Goal: Transaction & Acquisition: Purchase product/service

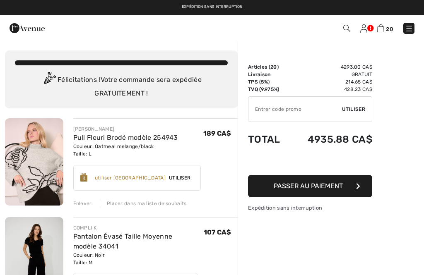
click at [145, 203] on div "Placer dans ma liste de souhaits" at bounding box center [143, 203] width 87 height 7
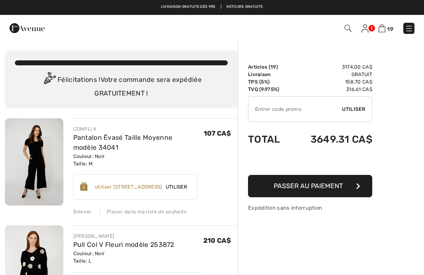
click at [150, 214] on div "Placer dans ma liste de souhaits" at bounding box center [143, 211] width 87 height 7
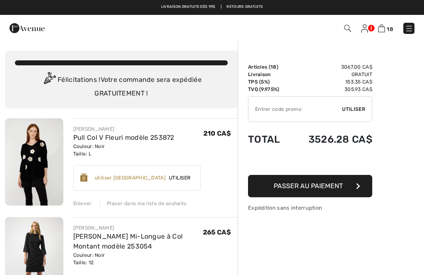
click at [153, 200] on div "Placer dans ma liste de souhaits" at bounding box center [143, 203] width 87 height 7
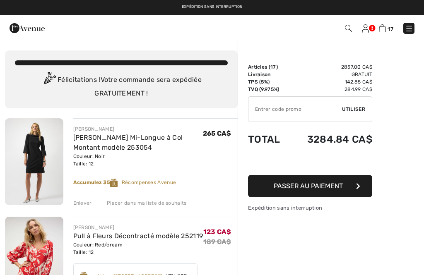
click at [149, 200] on div "Placer dans ma liste de souhaits" at bounding box center [143, 203] width 87 height 7
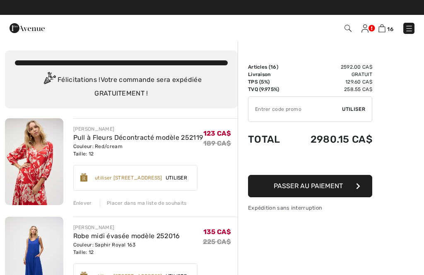
click at [157, 201] on div "Placer dans ma liste de souhaits" at bounding box center [143, 203] width 87 height 7
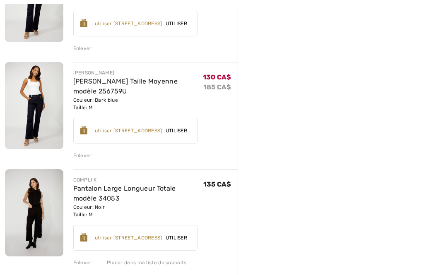
scroll to position [263, 0]
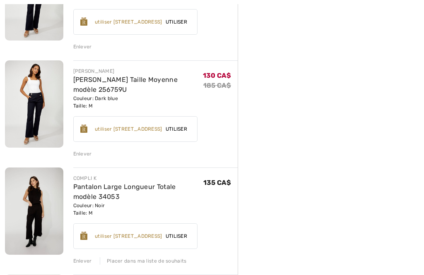
click at [163, 260] on div "Placer dans ma liste de souhaits" at bounding box center [143, 261] width 87 height 7
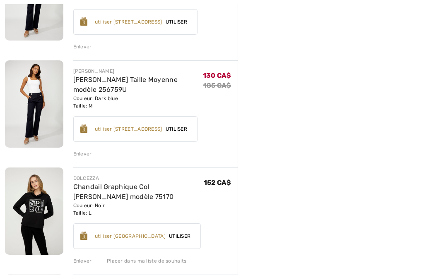
click at [168, 259] on div "Placer dans ma liste de souhaits" at bounding box center [143, 261] width 87 height 7
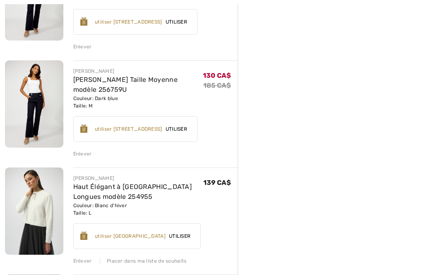
click at [173, 262] on div "Placer dans ma liste de souhaits" at bounding box center [143, 261] width 87 height 7
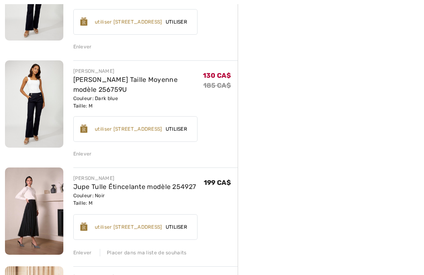
click at [177, 253] on div "Placer dans ma liste de souhaits" at bounding box center [143, 252] width 87 height 7
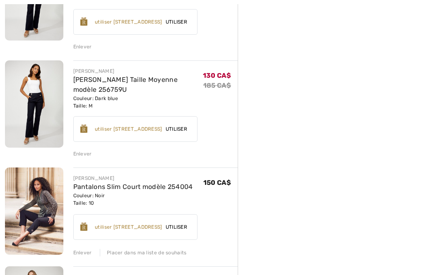
click at [168, 252] on div "Placer dans ma liste de souhaits" at bounding box center [143, 252] width 87 height 7
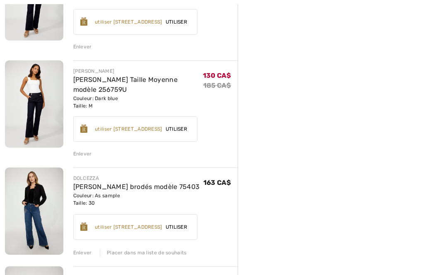
click at [169, 256] on div "Placer dans ma liste de souhaits" at bounding box center [143, 252] width 87 height 7
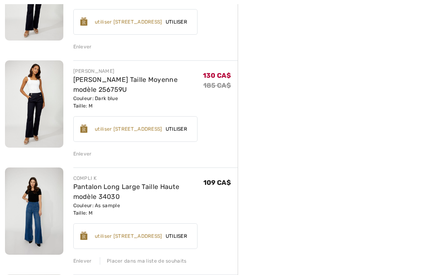
click at [170, 261] on div "Placer dans ma liste de souhaits" at bounding box center [143, 261] width 87 height 7
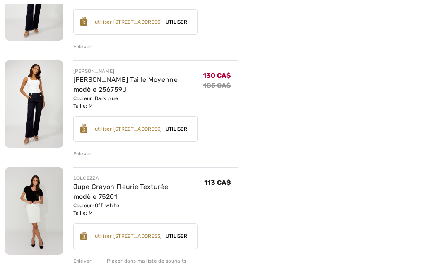
click at [173, 261] on div "Placer dans ma liste de souhaits" at bounding box center [143, 261] width 87 height 7
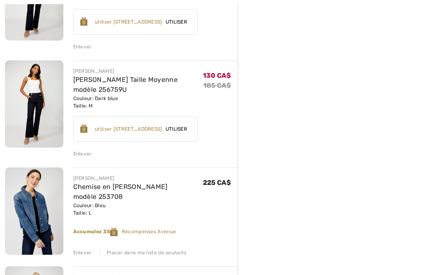
click at [164, 254] on div "Placer dans ma liste de souhaits" at bounding box center [143, 252] width 87 height 7
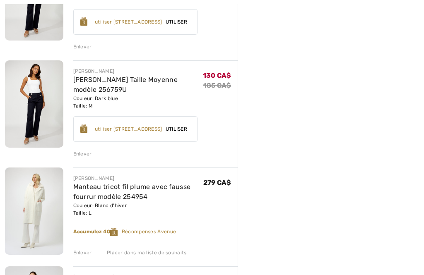
click at [165, 251] on div "Placer dans ma liste de souhaits" at bounding box center [143, 252] width 87 height 7
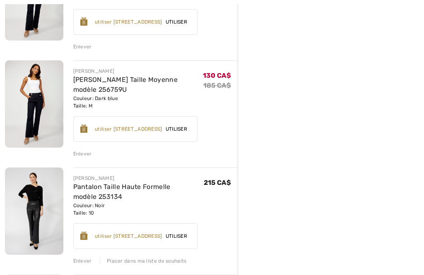
click at [167, 265] on div "Placer dans ma liste de souhaits" at bounding box center [143, 261] width 87 height 7
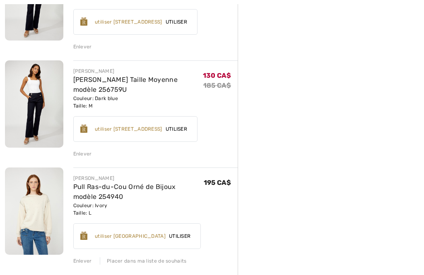
click at [174, 261] on div "Placer dans ma liste de souhaits" at bounding box center [143, 261] width 87 height 7
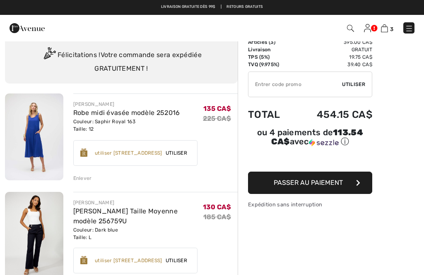
scroll to position [0, 0]
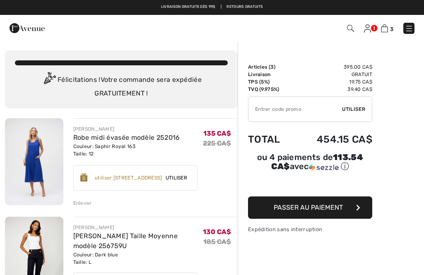
click at [369, 31] on img at bounding box center [367, 28] width 7 height 8
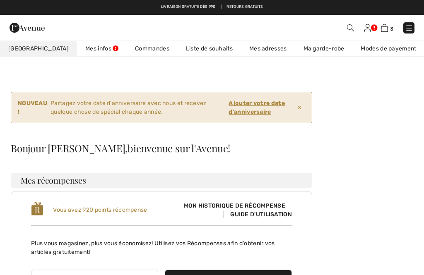
click at [186, 50] on link "Liste de souhaits" at bounding box center [209, 48] width 63 height 15
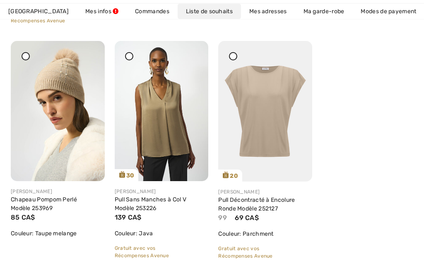
scroll to position [2306, 0]
click at [283, 104] on img at bounding box center [265, 111] width 94 height 141
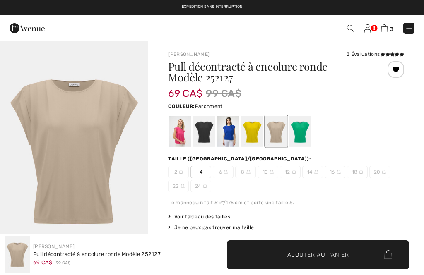
click at [177, 129] on div at bounding box center [180, 131] width 22 height 31
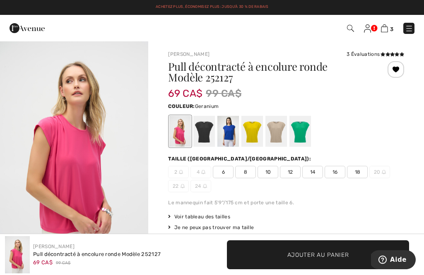
click at [292, 171] on span "12" at bounding box center [290, 172] width 21 height 12
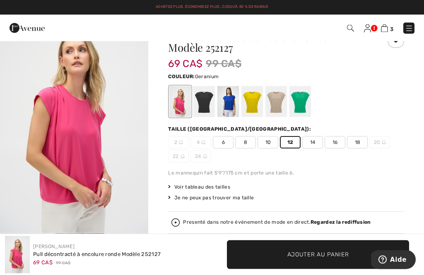
scroll to position [30, 0]
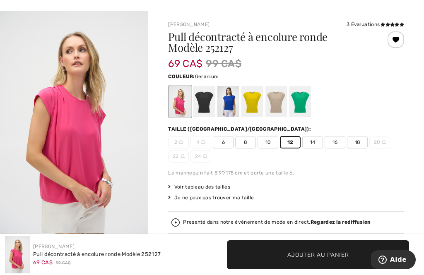
click at [312, 259] on span "Ajouter au panier" at bounding box center [318, 255] width 62 height 9
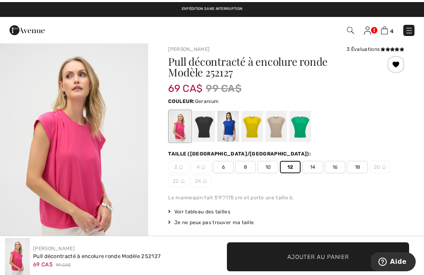
scroll to position [0, 0]
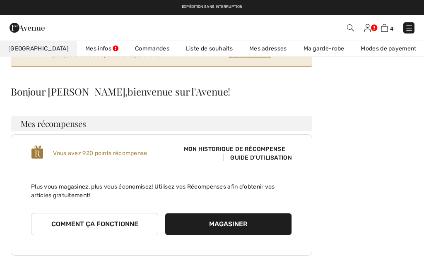
click at [184, 48] on link "Liste de souhaits" at bounding box center [209, 48] width 63 height 15
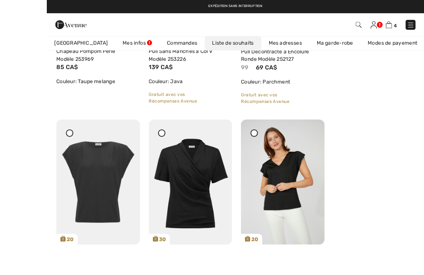
scroll to position [2491, 0]
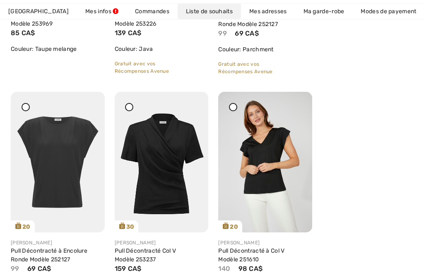
click at [280, 159] on img at bounding box center [265, 162] width 94 height 141
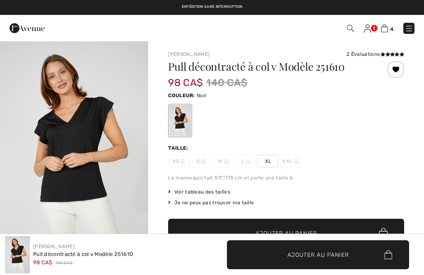
checkbox input "true"
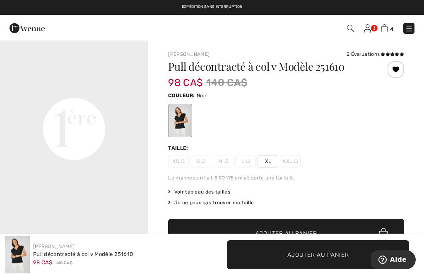
scroll to position [468, 0]
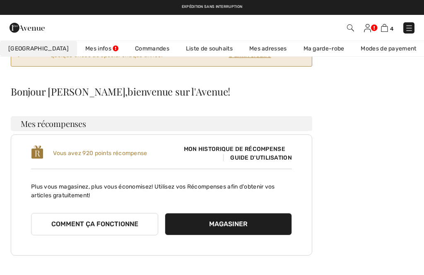
click at [179, 48] on link "Liste de souhaits" at bounding box center [209, 48] width 63 height 15
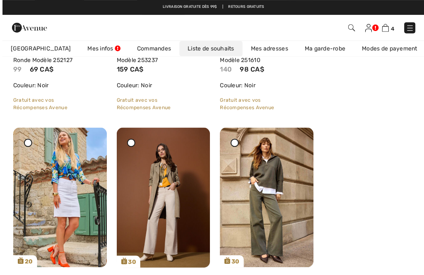
scroll to position [2691, 0]
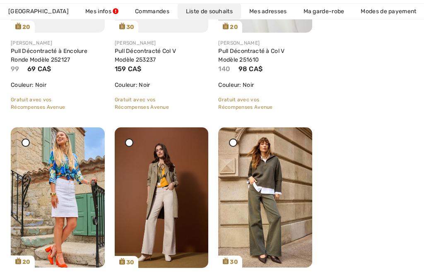
click at [69, 181] on img at bounding box center [58, 198] width 94 height 140
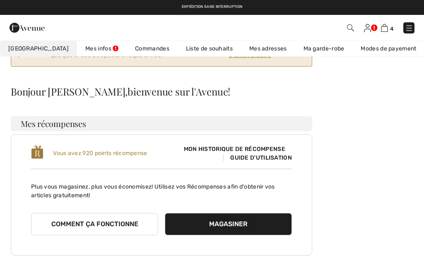
scroll to position [57, 0]
click at [188, 45] on link "Liste de souhaits" at bounding box center [209, 48] width 63 height 15
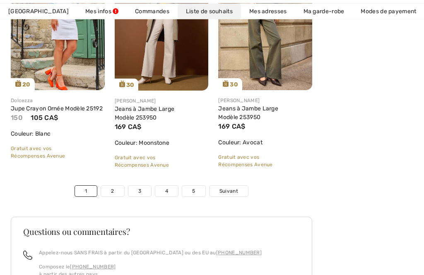
scroll to position [2869, 0]
click at [231, 188] on span "Suivant" at bounding box center [229, 191] width 19 height 7
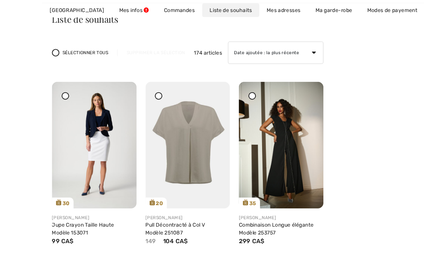
scroll to position [163, 0]
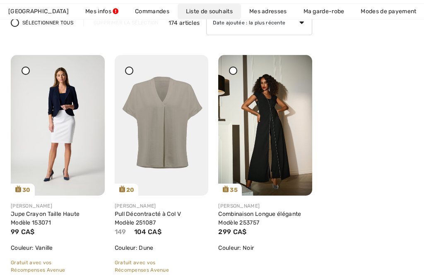
click at [165, 145] on img at bounding box center [162, 125] width 94 height 141
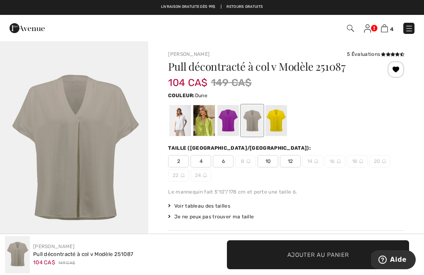
click at [292, 158] on span "12" at bounding box center [290, 161] width 21 height 12
click at [313, 254] on span "Ajouter au panier" at bounding box center [318, 255] width 62 height 9
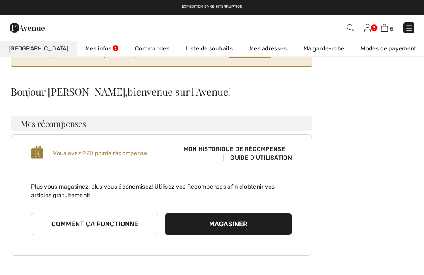
scroll to position [57, 0]
click at [178, 48] on link "Liste de souhaits" at bounding box center [209, 48] width 63 height 15
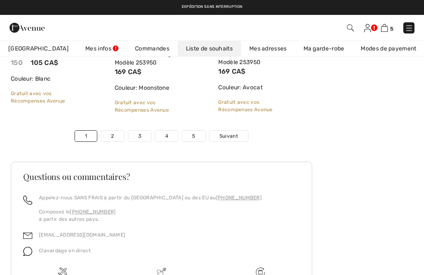
scroll to position [2925, 0]
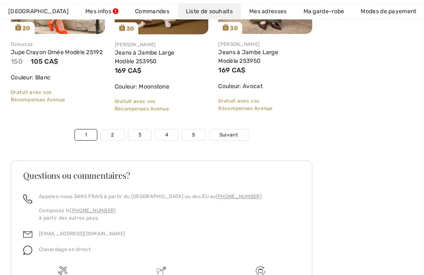
click at [235, 131] on span "Suivant" at bounding box center [229, 134] width 19 height 7
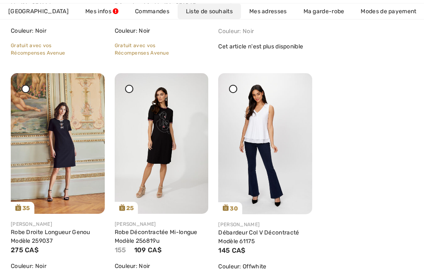
scroll to position [1087, 0]
click at [171, 151] on img at bounding box center [162, 143] width 94 height 141
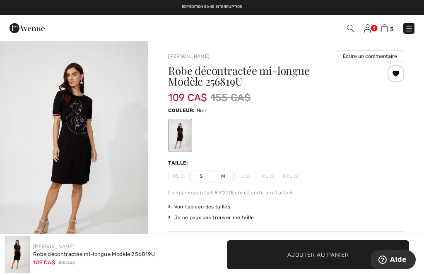
click at [228, 174] on span "M" at bounding box center [223, 176] width 21 height 12
click at [299, 253] on span "Ajouter au panier" at bounding box center [318, 255] width 62 height 9
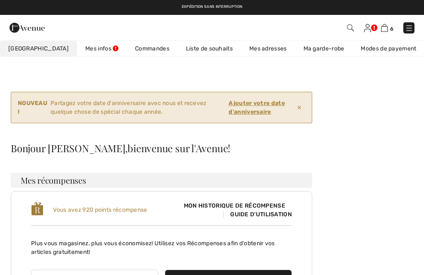
checkbox input "true"
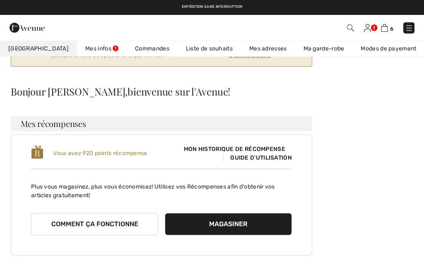
click at [181, 47] on link "Liste de souhaits" at bounding box center [209, 48] width 63 height 15
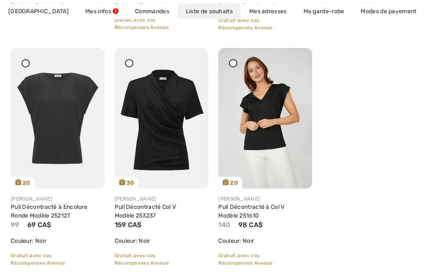
scroll to position [2964, 0]
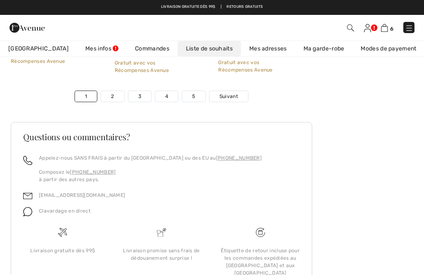
click at [232, 93] on span "Suivant" at bounding box center [229, 96] width 19 height 7
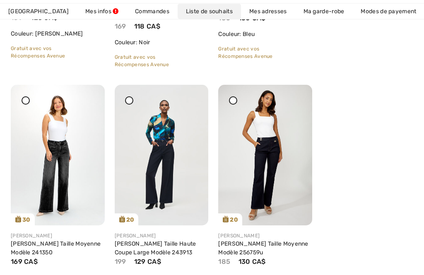
scroll to position [2027, 0]
click at [165, 171] on img at bounding box center [162, 155] width 94 height 141
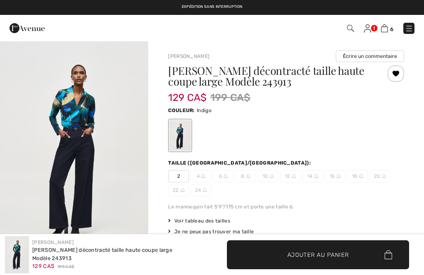
checkbox input "true"
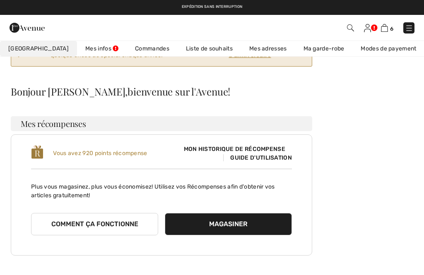
scroll to position [57, 0]
click at [179, 48] on link "Liste de souhaits" at bounding box center [209, 48] width 63 height 15
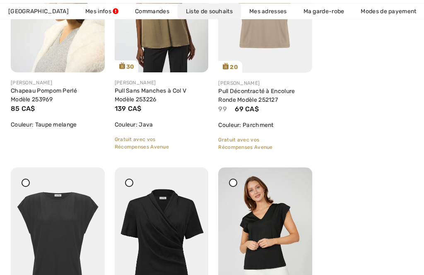
scroll to position [2964, 0]
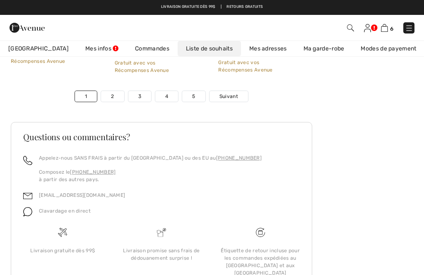
click at [231, 93] on span "Suivant" at bounding box center [229, 96] width 19 height 7
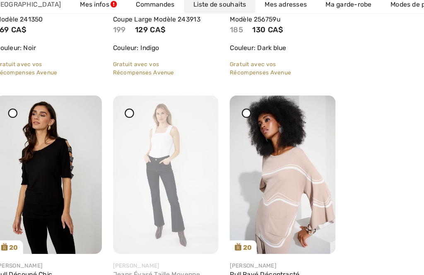
scroll to position [2265, 0]
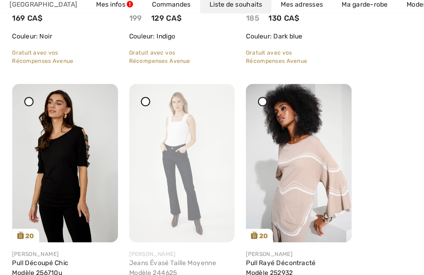
click at [61, 162] on img at bounding box center [58, 152] width 94 height 141
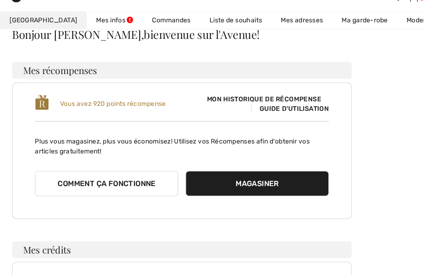
click at [187, 41] on link "Liste de souhaits" at bounding box center [209, 48] width 63 height 15
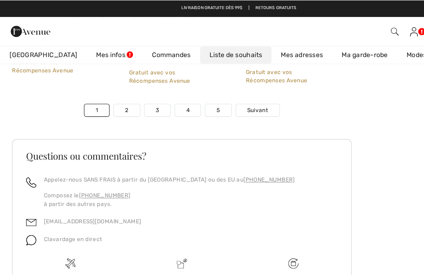
scroll to position [2931, 0]
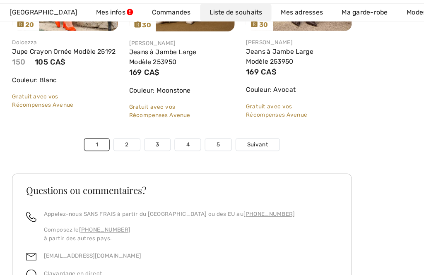
click at [229, 125] on span "Suivant" at bounding box center [229, 128] width 19 height 7
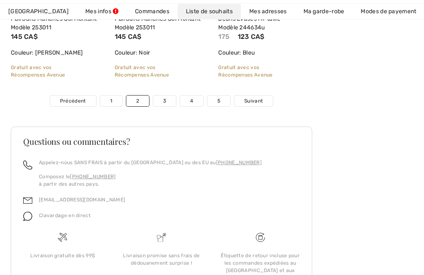
scroll to position [2972, 0]
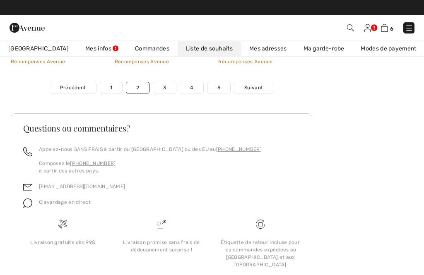
click at [251, 86] on span "Suivant" at bounding box center [253, 87] width 19 height 7
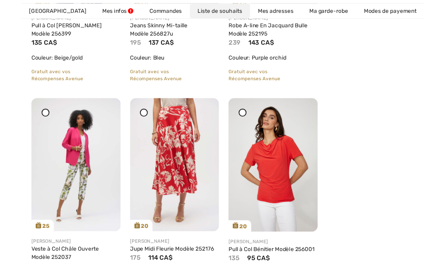
scroll to position [839, 0]
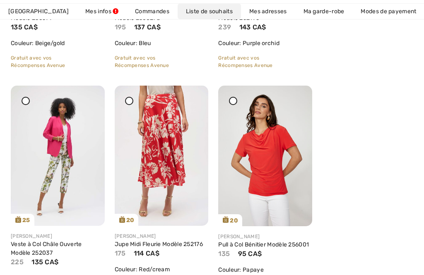
click at [272, 162] on img at bounding box center [265, 156] width 94 height 141
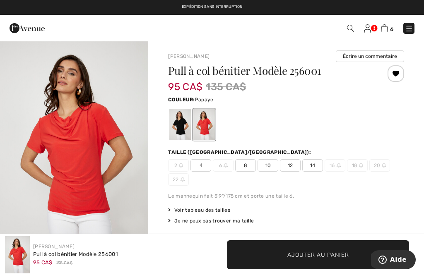
click at [293, 162] on span "12" at bounding box center [290, 165] width 21 height 12
click at [302, 256] on span "Ajouter au panier" at bounding box center [318, 255] width 62 height 9
click at [182, 122] on div at bounding box center [180, 124] width 22 height 31
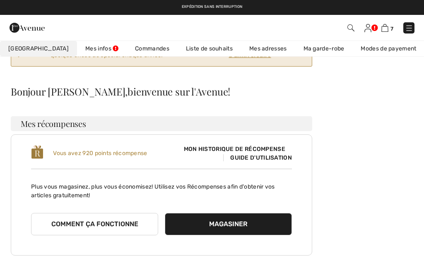
click at [186, 46] on link "Liste de souhaits" at bounding box center [209, 48] width 63 height 15
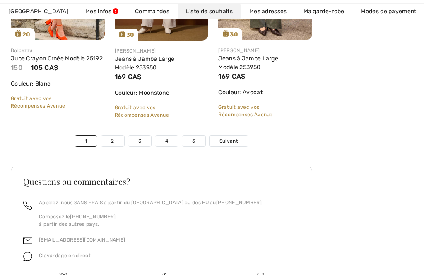
scroll to position [2964, 0]
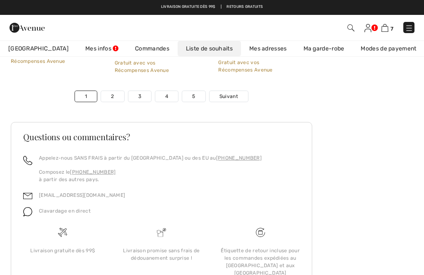
click at [146, 91] on link "3" at bounding box center [139, 96] width 23 height 11
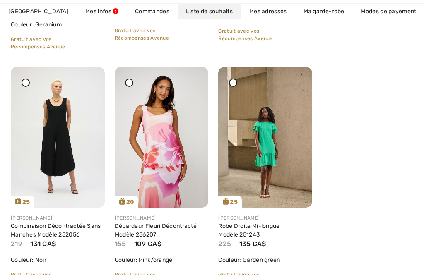
scroll to position [1105, 0]
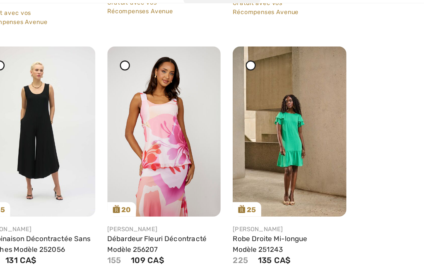
click at [126, 105] on img at bounding box center [162, 125] width 94 height 141
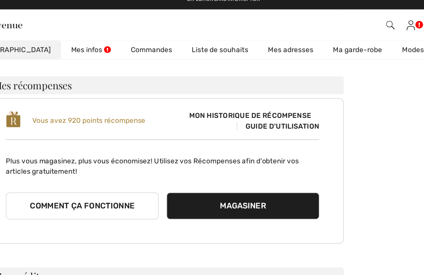
click at [178, 41] on link "Liste de souhaits" at bounding box center [209, 48] width 63 height 15
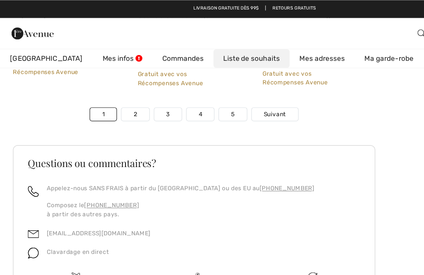
click at [139, 90] on link "3" at bounding box center [139, 95] width 23 height 11
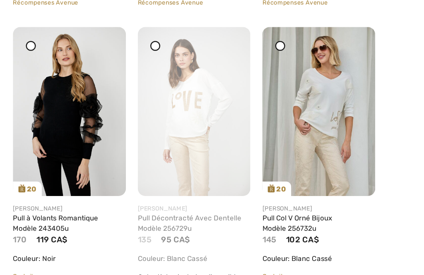
scroll to position [1350, 0]
click at [273, 95] on img at bounding box center [265, 116] width 94 height 141
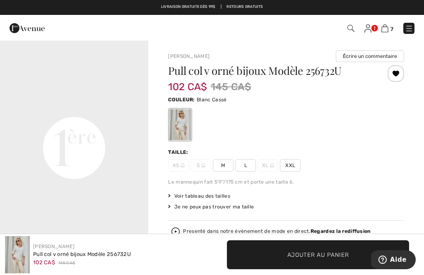
scroll to position [447, 0]
click at [248, 164] on span "L" at bounding box center [245, 165] width 21 height 12
click at [319, 255] on span "Ajouter au panier" at bounding box center [318, 255] width 62 height 9
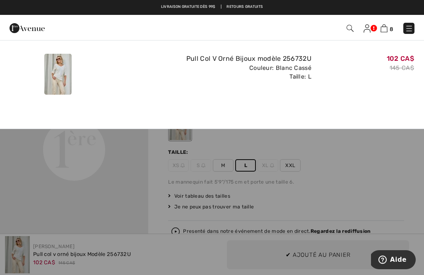
scroll to position [0, 0]
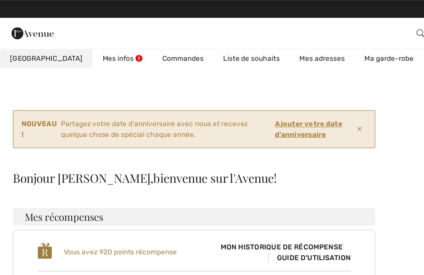
click at [188, 49] on link "Liste de souhaits" at bounding box center [209, 48] width 63 height 15
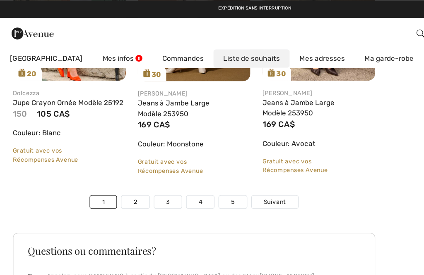
scroll to position [2890, 0]
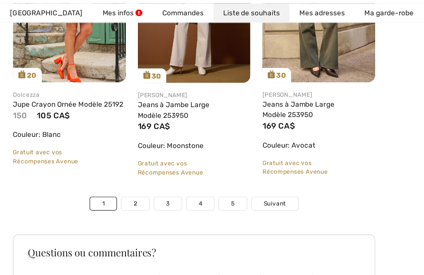
click at [138, 165] on link "3" at bounding box center [139, 170] width 23 height 11
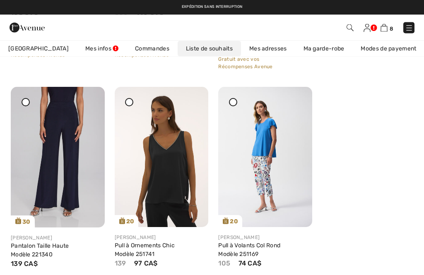
scroll to position [2735, 0]
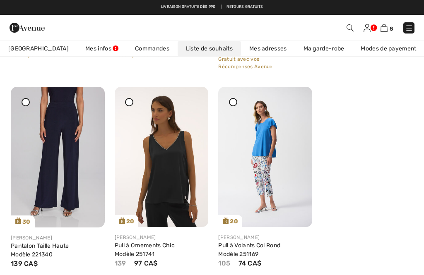
click at [163, 164] on img at bounding box center [162, 157] width 94 height 140
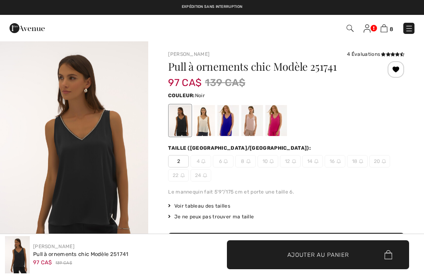
checkbox input "true"
click at [206, 123] on div at bounding box center [204, 120] width 22 height 31
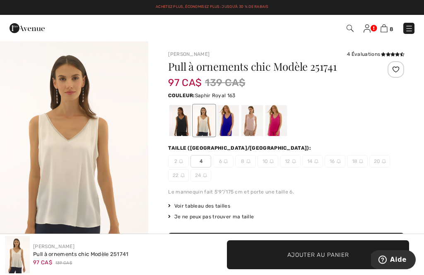
click at [231, 119] on div at bounding box center [228, 120] width 22 height 31
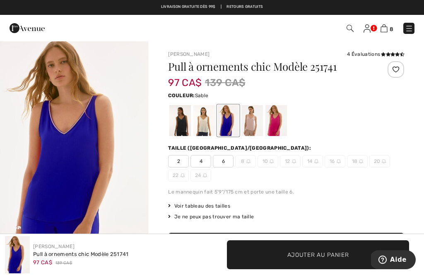
click at [256, 116] on div at bounding box center [252, 120] width 22 height 31
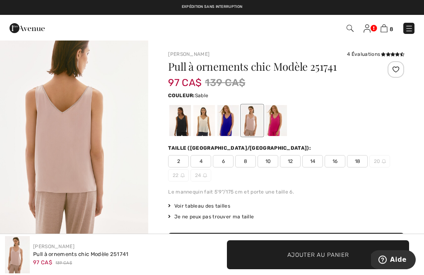
scroll to position [247, 0]
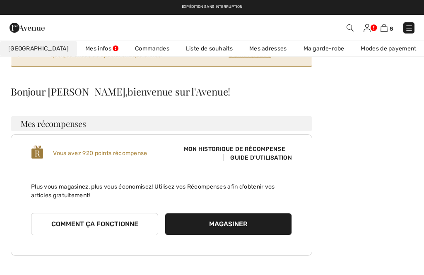
scroll to position [57, 0]
click at [188, 47] on link "Liste de souhaits" at bounding box center [209, 48] width 63 height 15
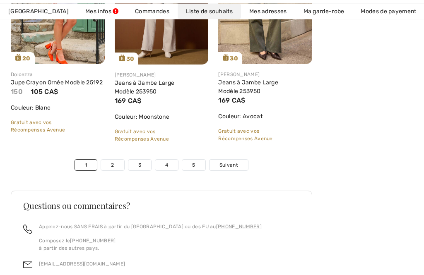
scroll to position [2895, 0]
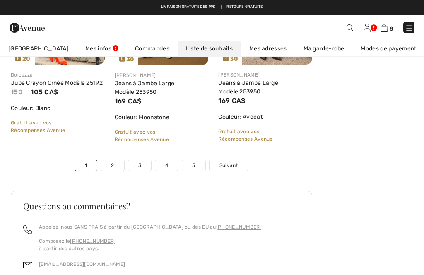
click at [169, 160] on link "4" at bounding box center [166, 165] width 23 height 11
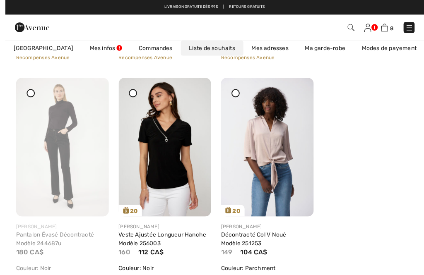
scroll to position [1084, 0]
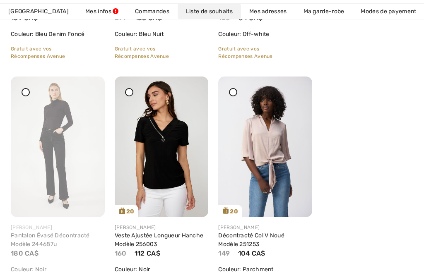
click at [164, 160] on img at bounding box center [162, 147] width 94 height 141
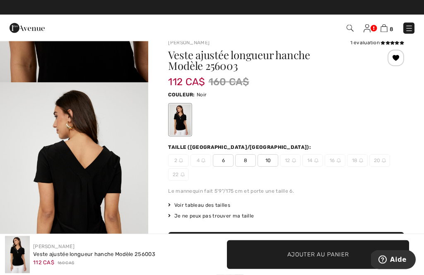
scroll to position [12, 0]
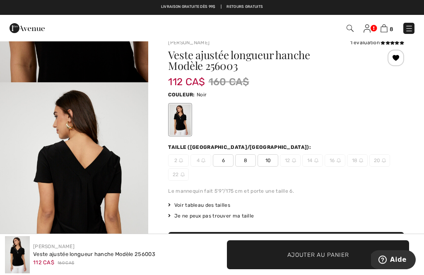
click at [268, 158] on span "10" at bounding box center [268, 161] width 21 height 12
click at [299, 256] on span "Ajouter au panier" at bounding box center [318, 255] width 62 height 9
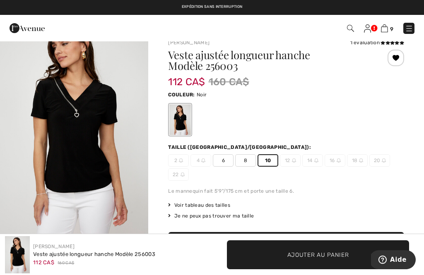
scroll to position [0, 0]
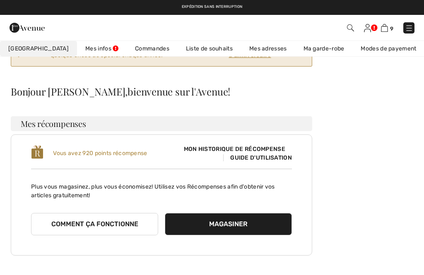
scroll to position [57, 0]
click at [187, 49] on link "Liste de souhaits" at bounding box center [209, 48] width 63 height 15
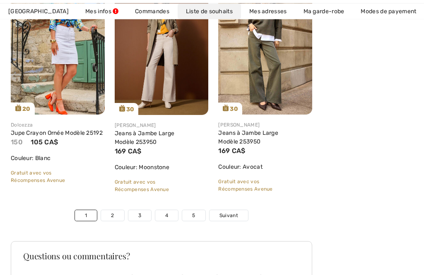
scroll to position [2854, 0]
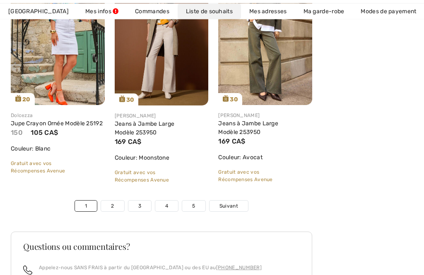
click at [169, 201] on link "4" at bounding box center [166, 206] width 23 height 11
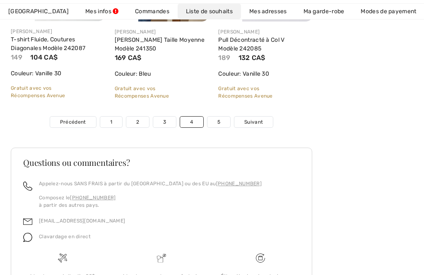
scroll to position [2931, 0]
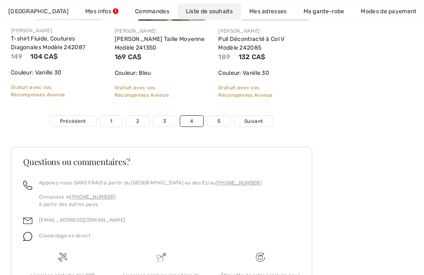
click at [222, 116] on link "5" at bounding box center [219, 121] width 23 height 11
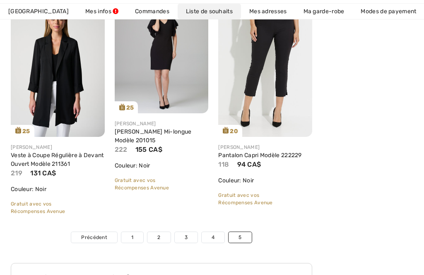
scroll to position [2358, 0]
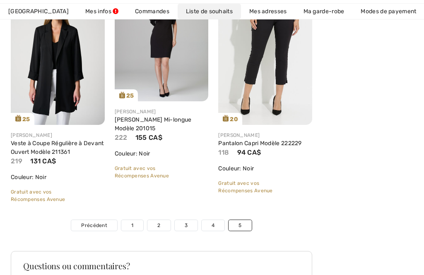
click at [186, 227] on link "3" at bounding box center [186, 225] width 23 height 11
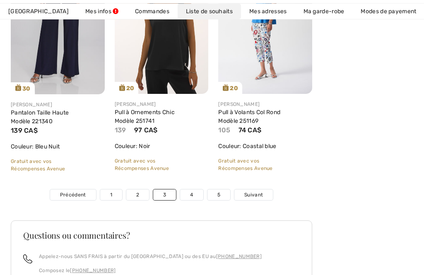
scroll to position [2874, 0]
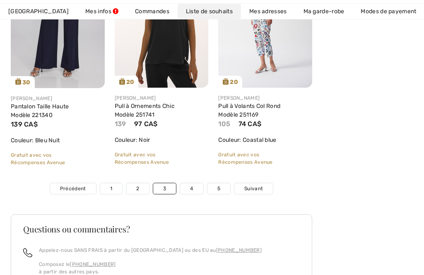
click at [189, 191] on link "4" at bounding box center [191, 188] width 23 height 11
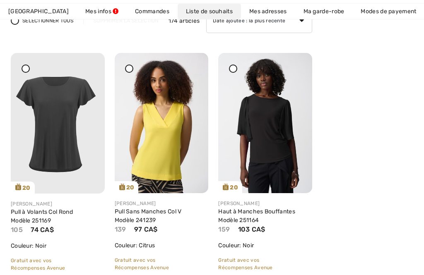
scroll to position [165, 0]
click at [61, 125] on img at bounding box center [58, 123] width 94 height 141
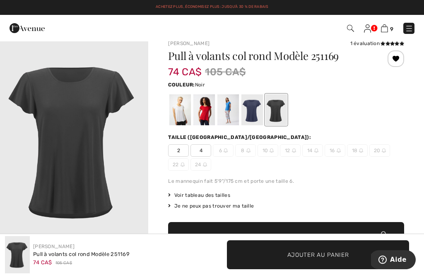
scroll to position [10, 0]
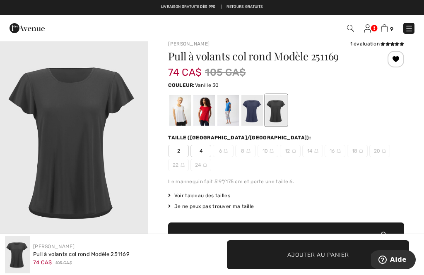
click at [180, 112] on div at bounding box center [180, 110] width 22 height 31
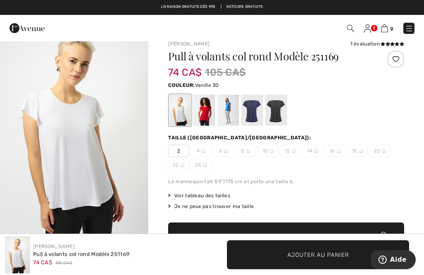
scroll to position [0, 0]
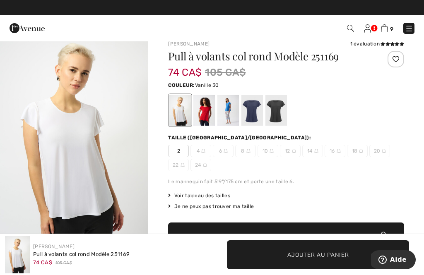
click at [232, 109] on div at bounding box center [228, 110] width 22 height 31
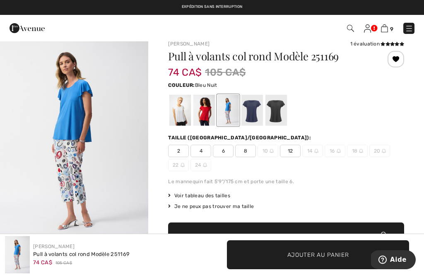
click at [256, 111] on div at bounding box center [252, 110] width 22 height 31
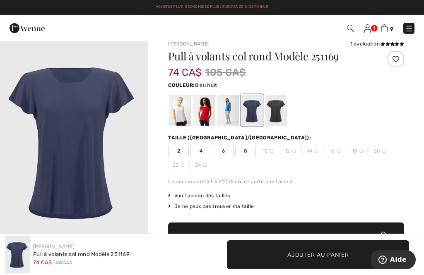
click at [388, 30] on img at bounding box center [384, 28] width 7 height 8
